Goal: Task Accomplishment & Management: Complete application form

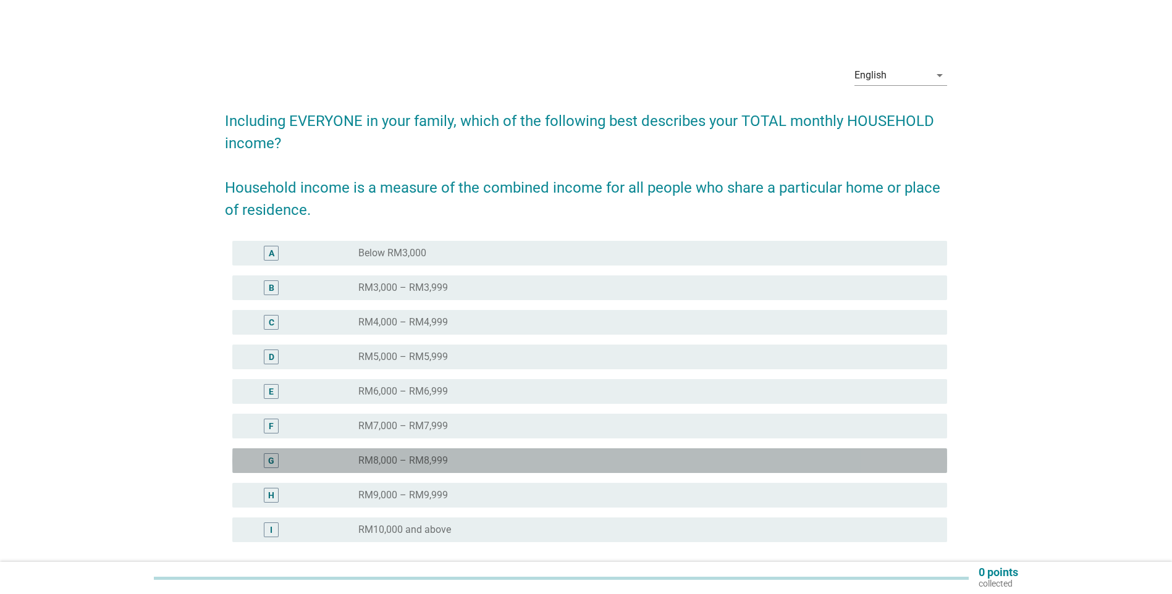
click at [484, 458] on div "radio_button_unchecked RM8,000 – RM8,999" at bounding box center [642, 461] width 569 height 12
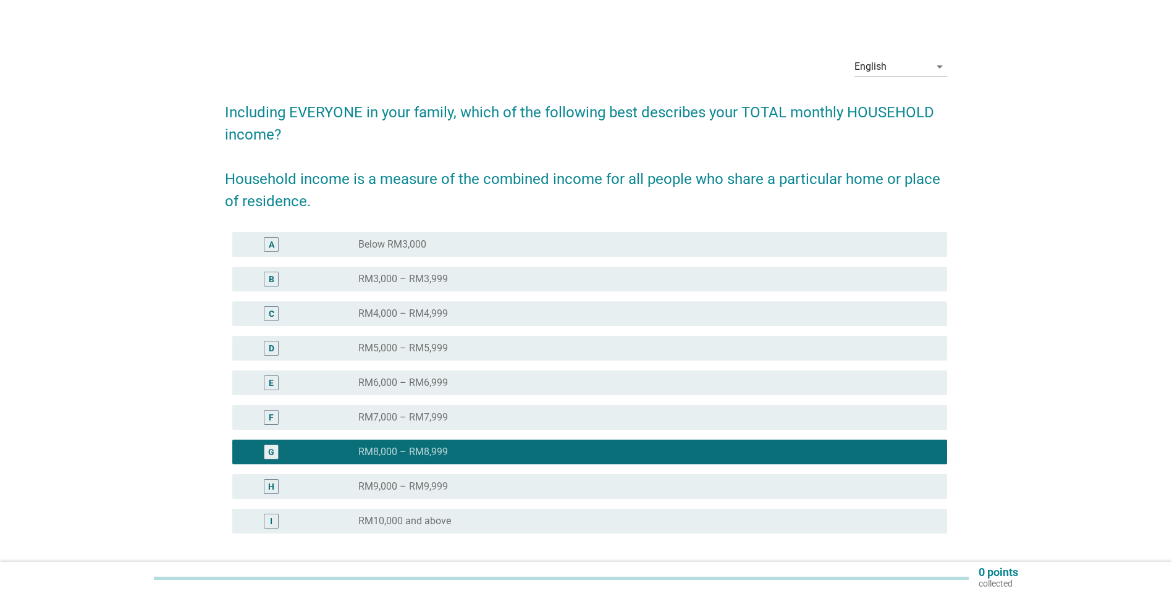
scroll to position [110, 0]
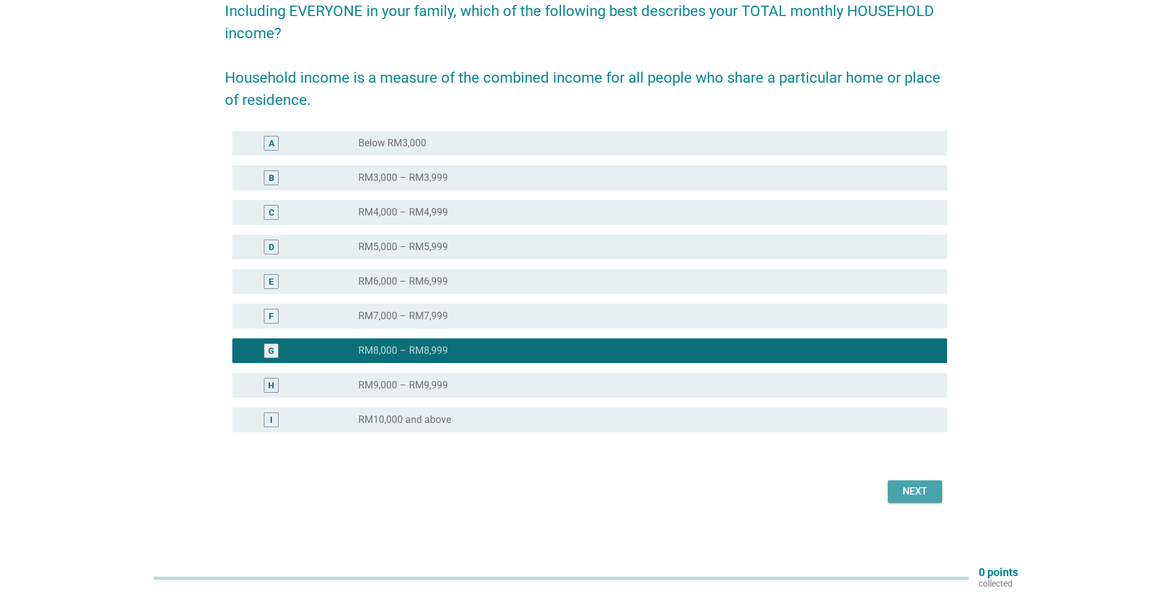
click at [916, 500] on button "Next" at bounding box center [915, 492] width 54 height 22
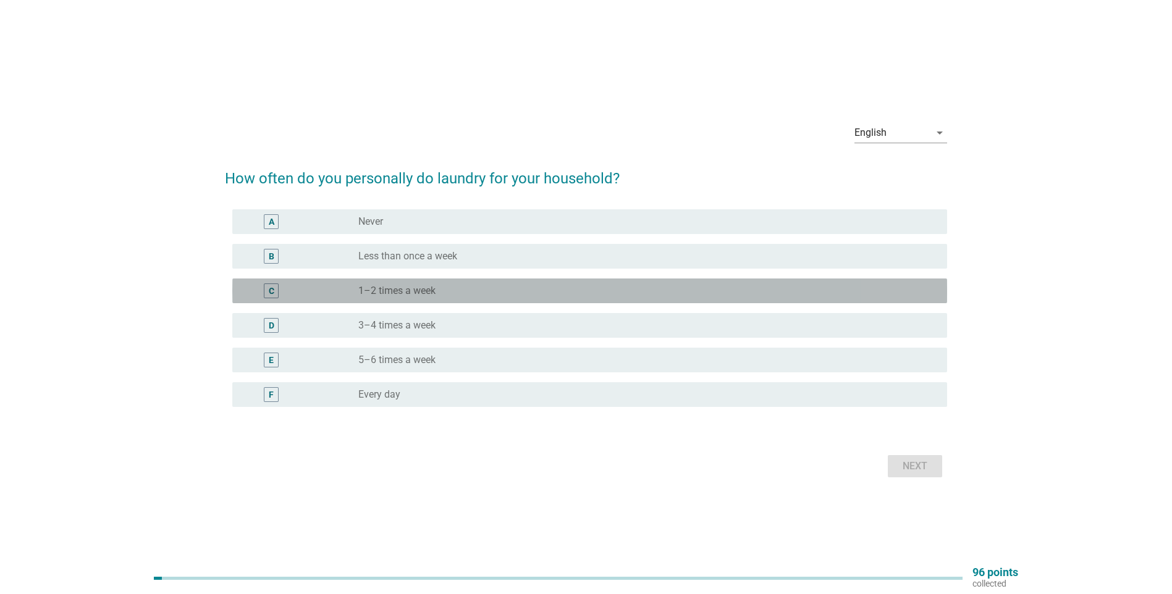
click at [495, 288] on div "radio_button_unchecked 1–2 times a week" at bounding box center [642, 291] width 569 height 12
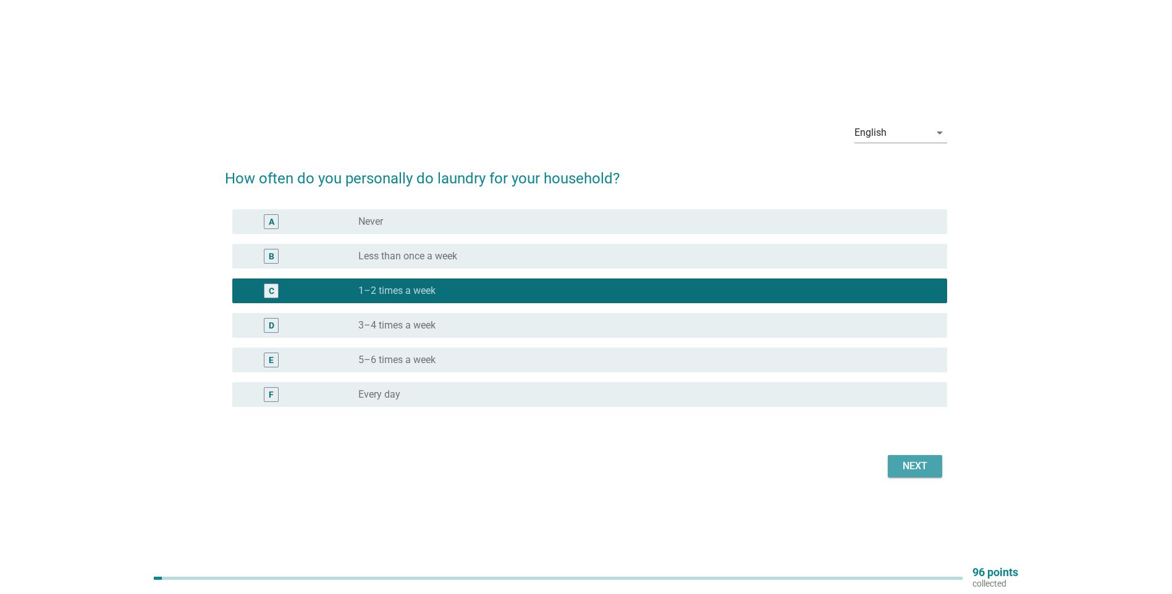
click at [904, 455] on button "Next" at bounding box center [915, 466] width 54 height 22
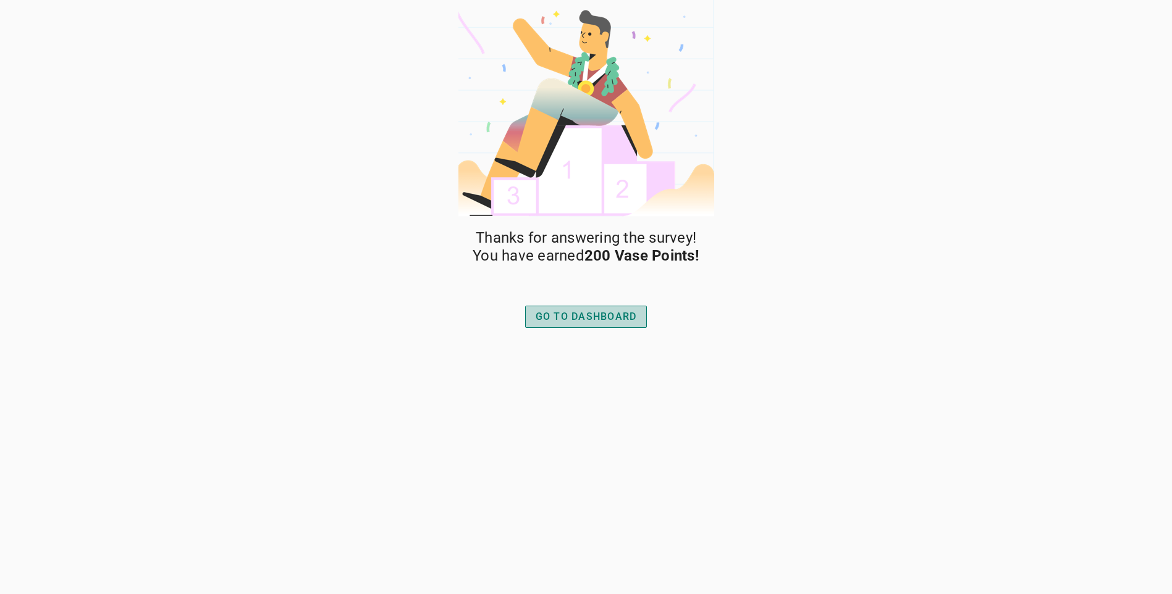
click at [584, 317] on div "GO TO DASHBOARD" at bounding box center [586, 316] width 101 height 15
